Goal: Information Seeking & Learning: Compare options

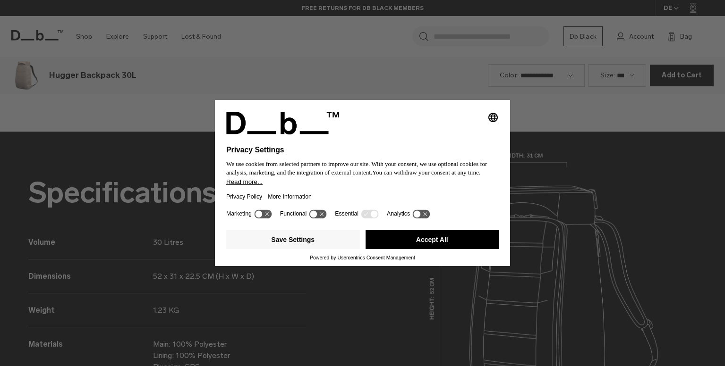
scroll to position [1099, 0]
